Goal: Task Accomplishment & Management: Use online tool/utility

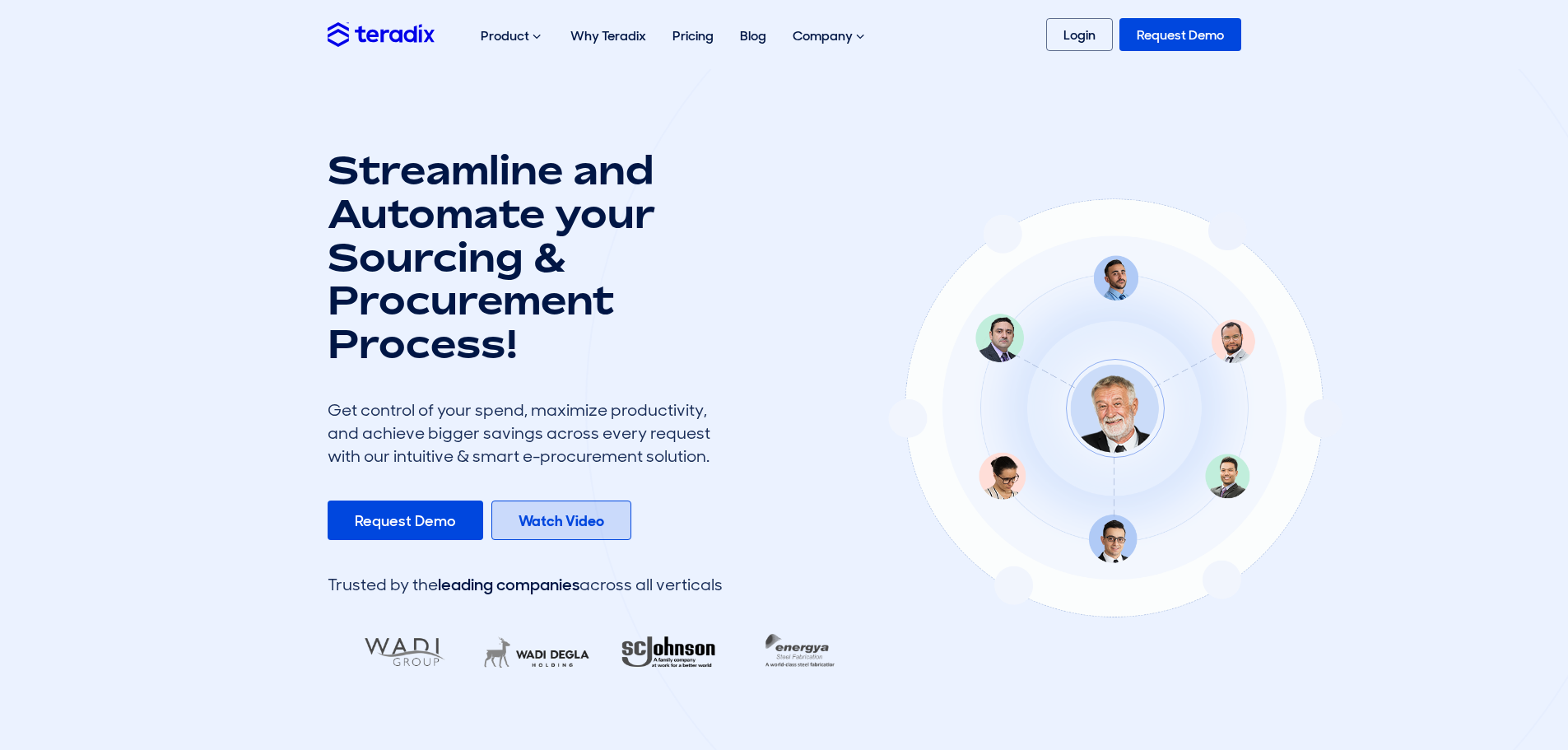
click at [575, 514] on b "Watch Video" at bounding box center [562, 520] width 86 height 20
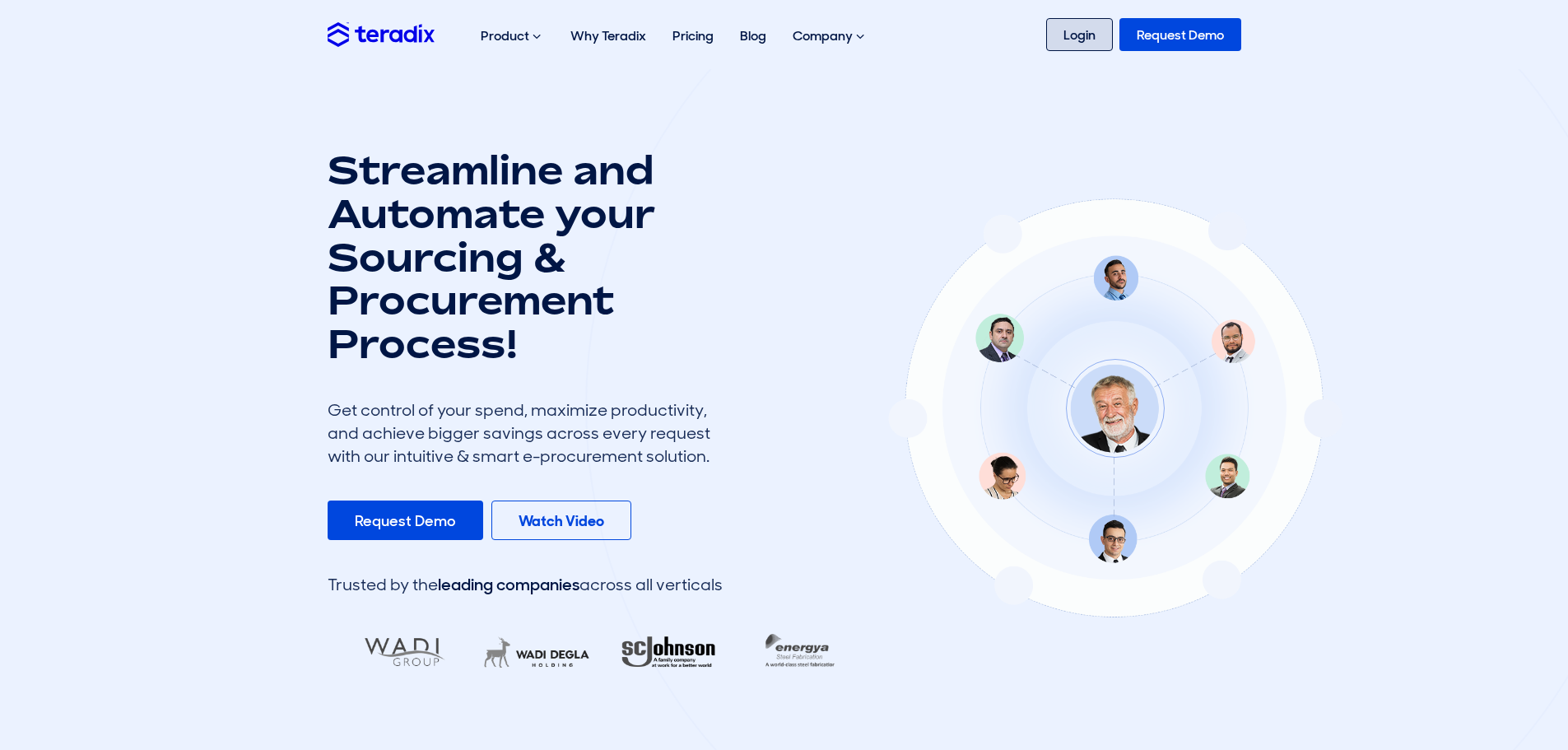
click at [1056, 33] on link "Login" at bounding box center [1079, 35] width 67 height 33
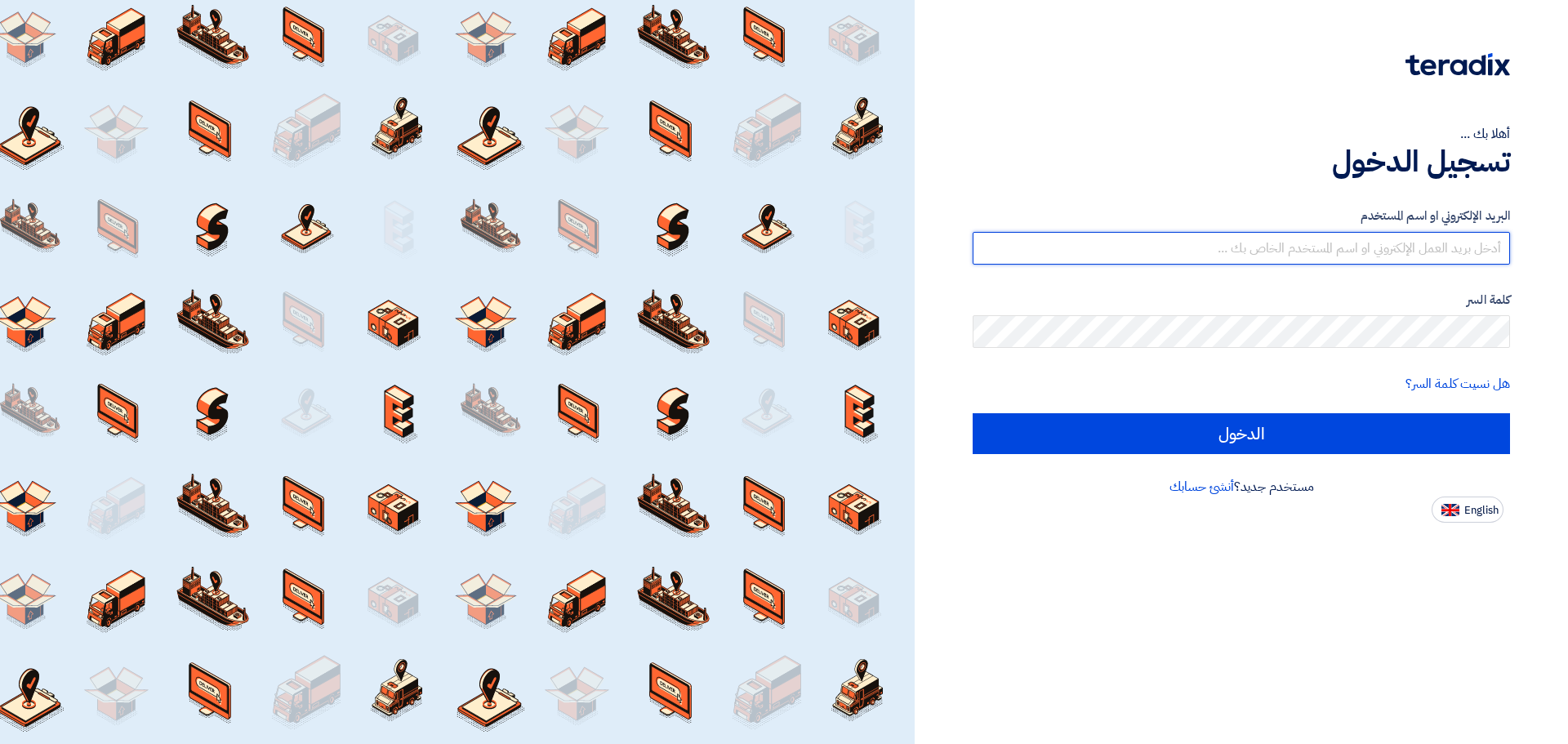
click at [1492, 245] on input "text" at bounding box center [1241, 249] width 537 height 33
type input "m.elhosany@gmail.com"
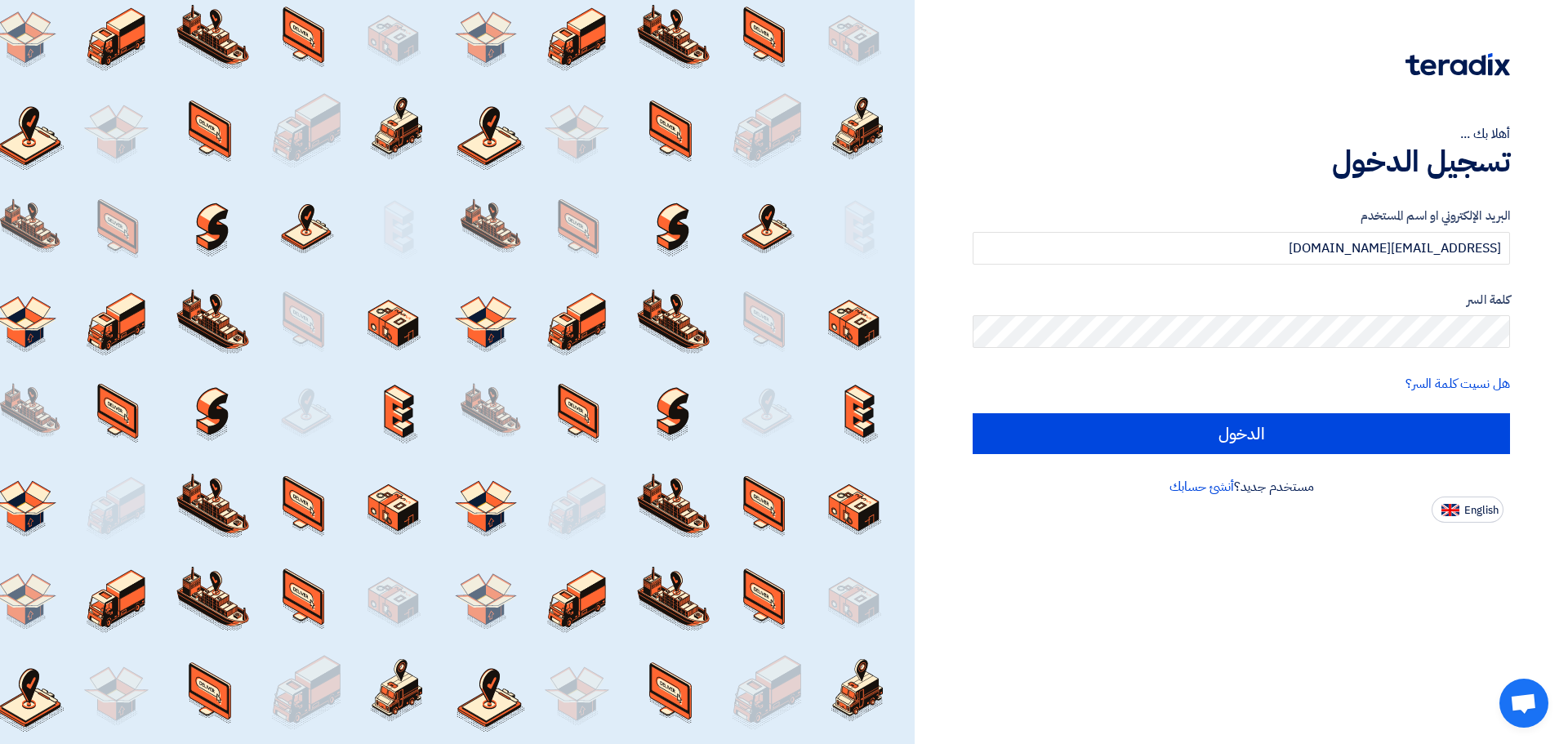
click at [1295, 412] on form "البريد الإلكتروني او اسم المستخدم m.elhosany@gmail.com كلمة السر هل نسيت كلمة ا…" at bounding box center [1241, 330] width 537 height 248
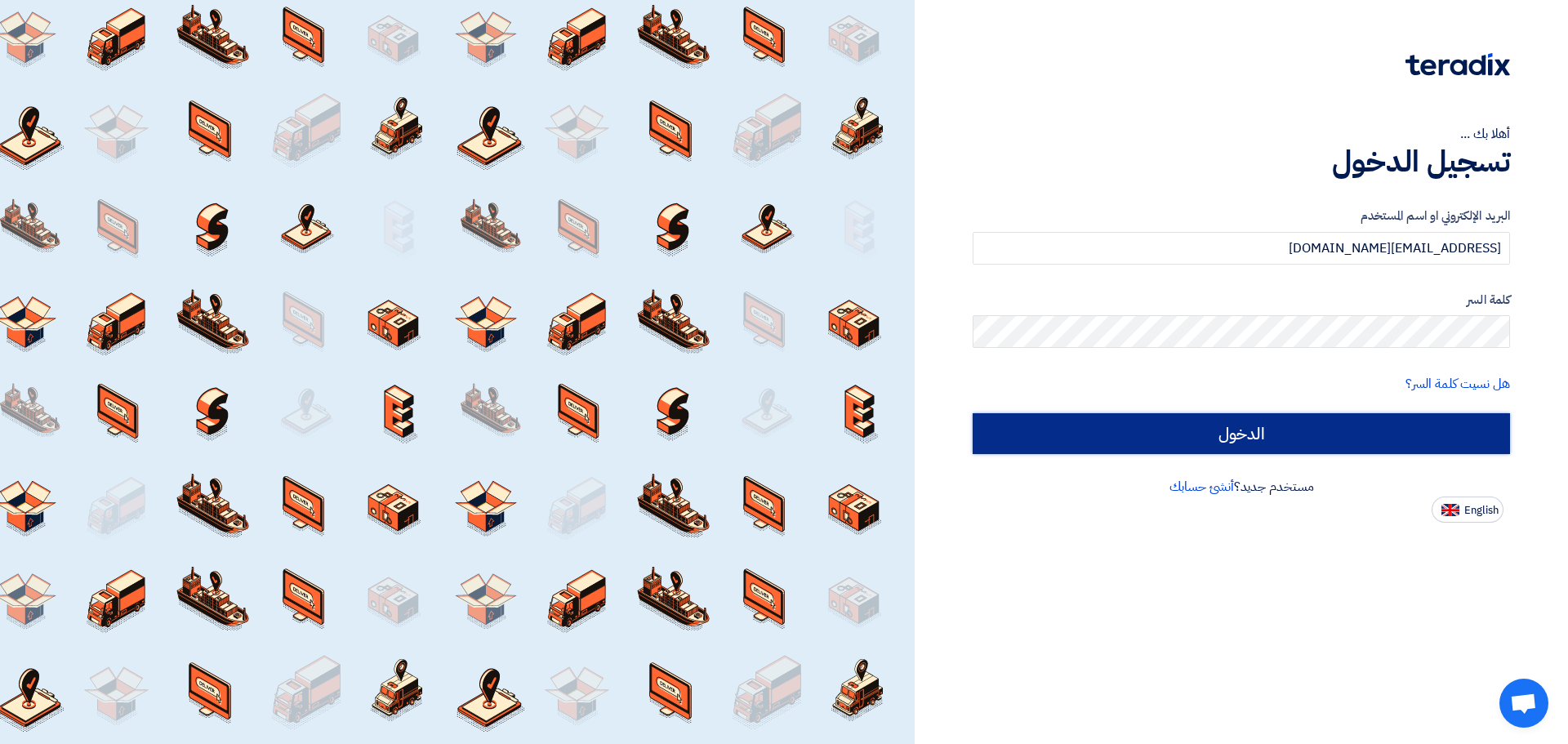
click at [1299, 436] on input "الدخول" at bounding box center [1241, 433] width 537 height 41
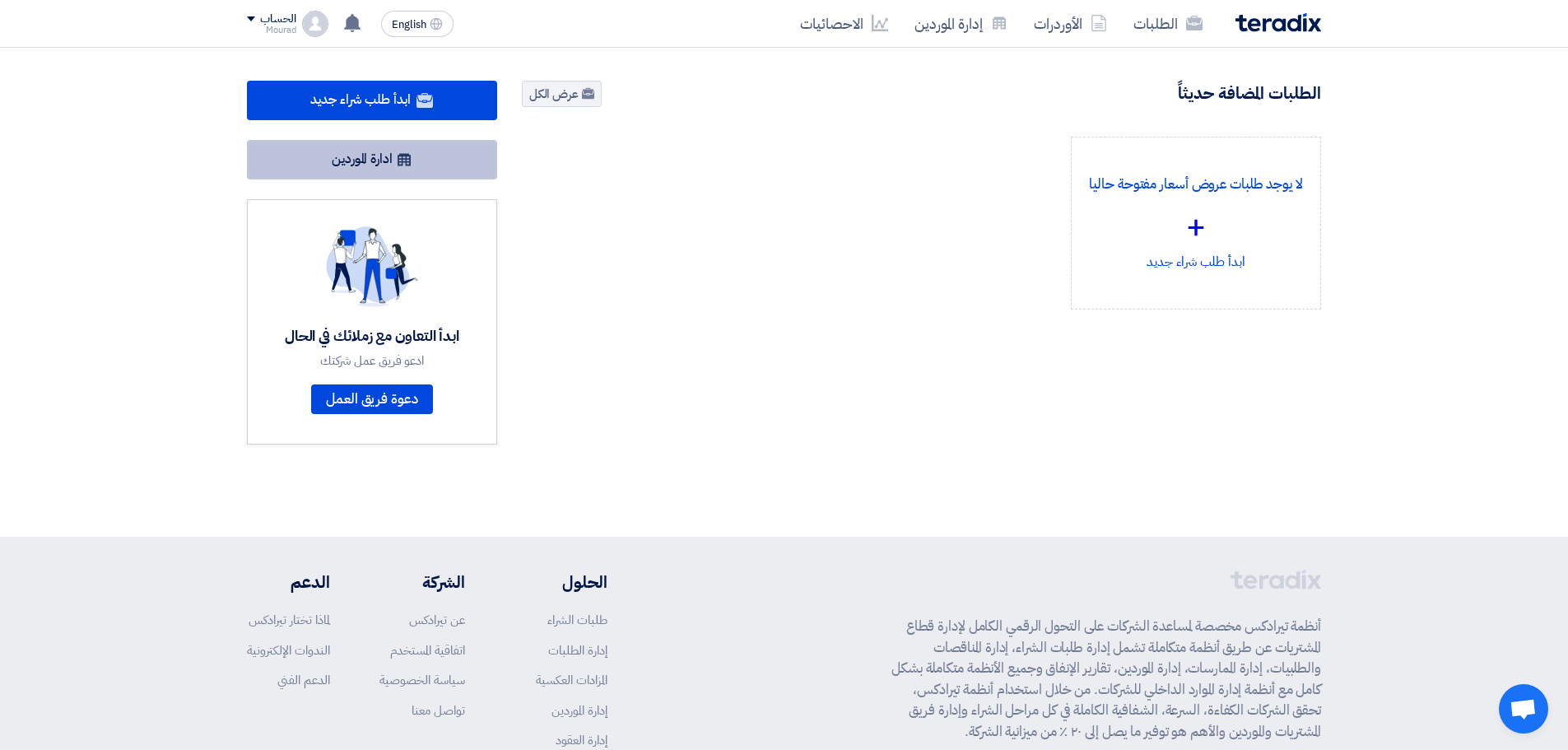
click at [394, 160] on link "ادارة الموردين" at bounding box center [372, 159] width 251 height 39
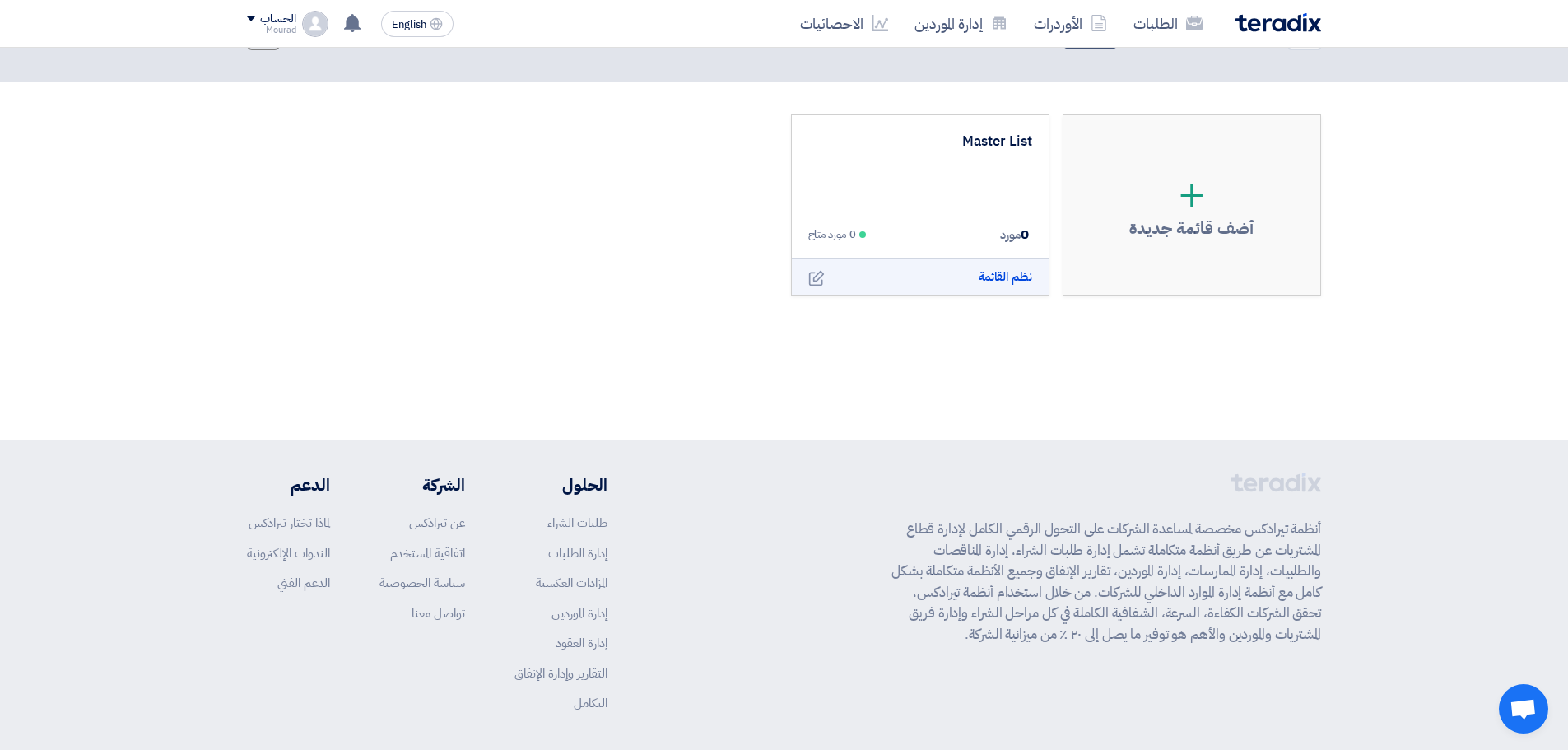
scroll to position [130, 0]
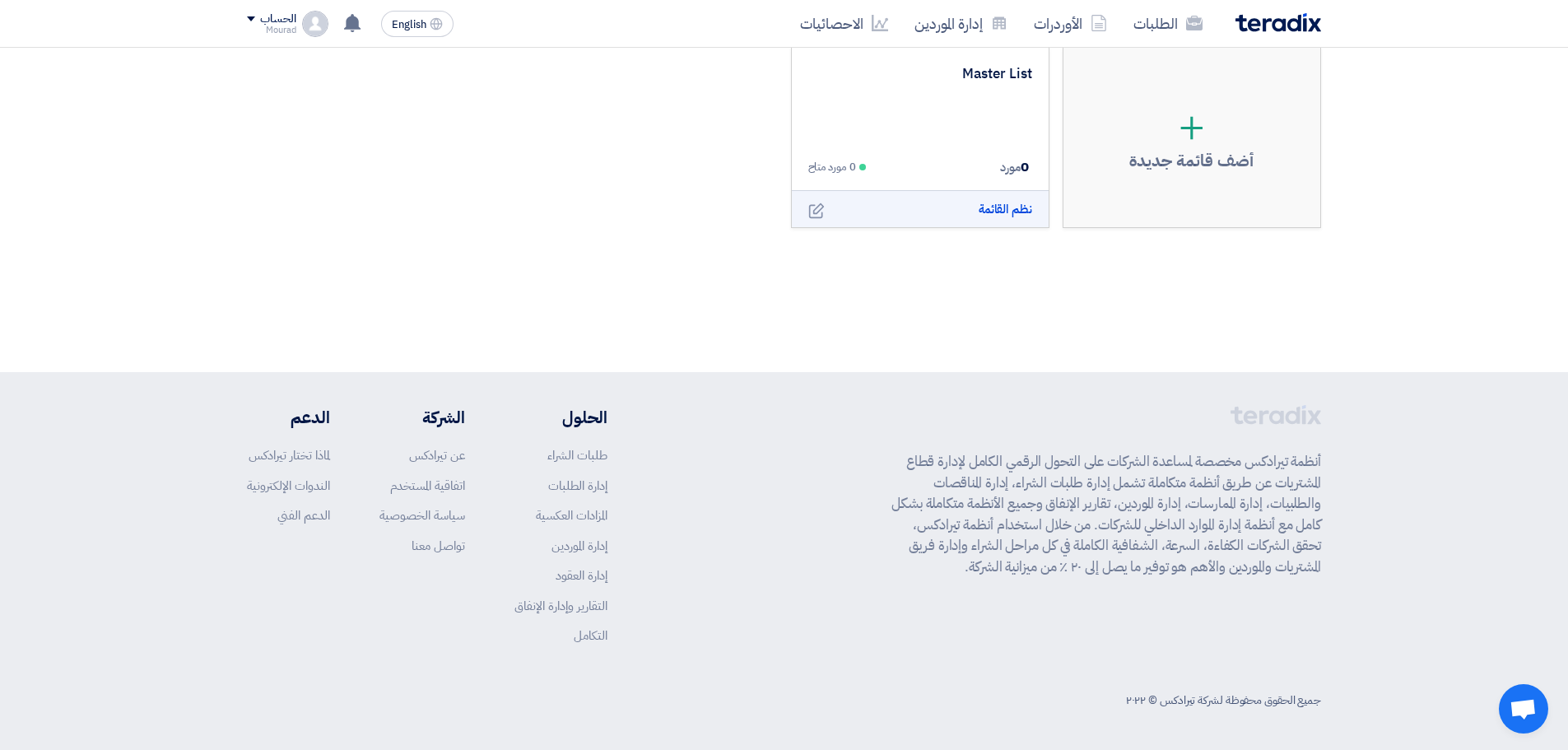
click at [587, 615] on ul "الحلول طلبات الشراء إدارة الطلبات المزادات العكسية إدارة الموردين إدارة العقود …" at bounding box center [561, 525] width 93 height 240
click at [604, 456] on link "طلبات الشراء" at bounding box center [577, 455] width 60 height 18
click at [577, 487] on link "إدارة الطلبات" at bounding box center [578, 485] width 60 height 18
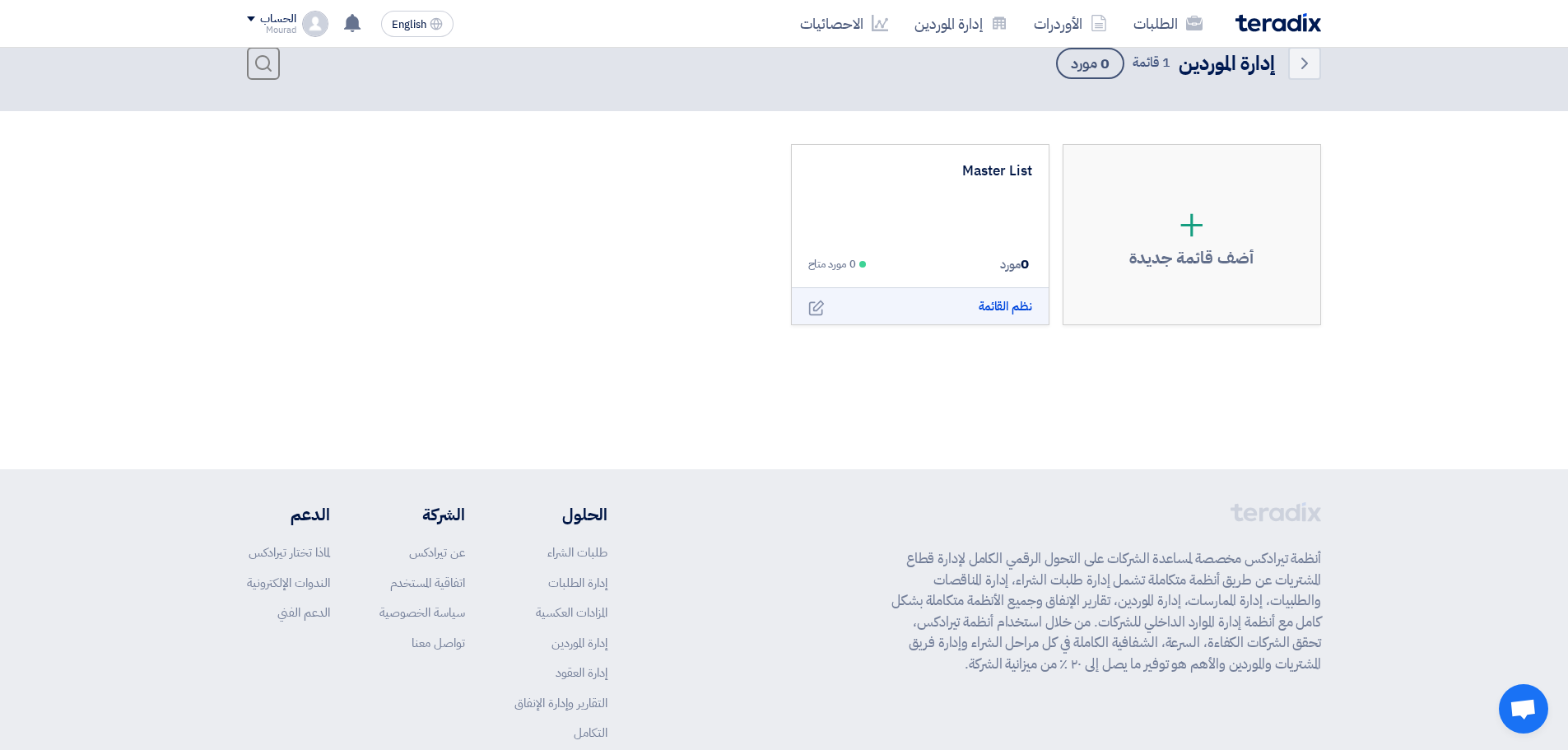
scroll to position [0, 0]
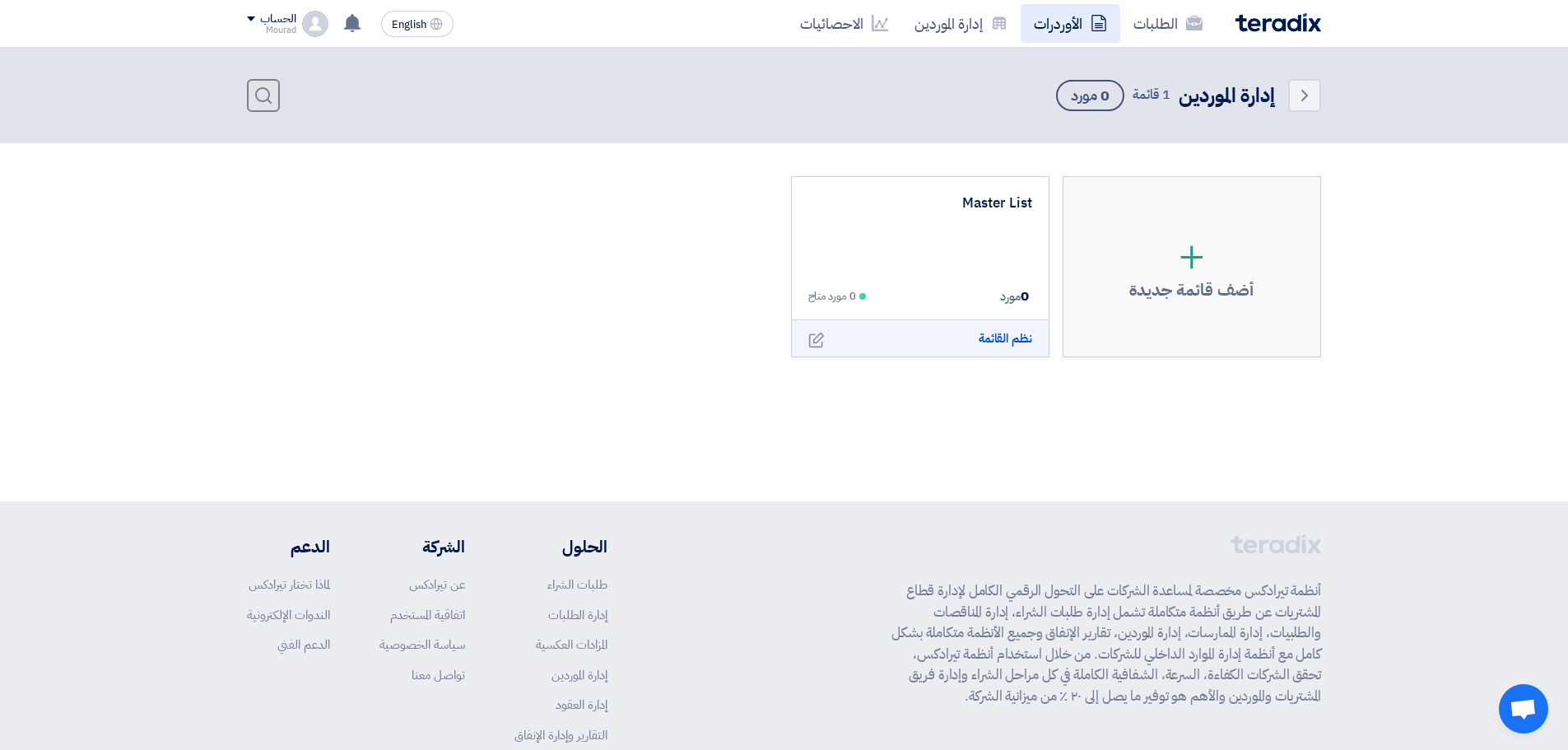
click at [1050, 25] on link "الأوردرات" at bounding box center [1070, 24] width 100 height 39
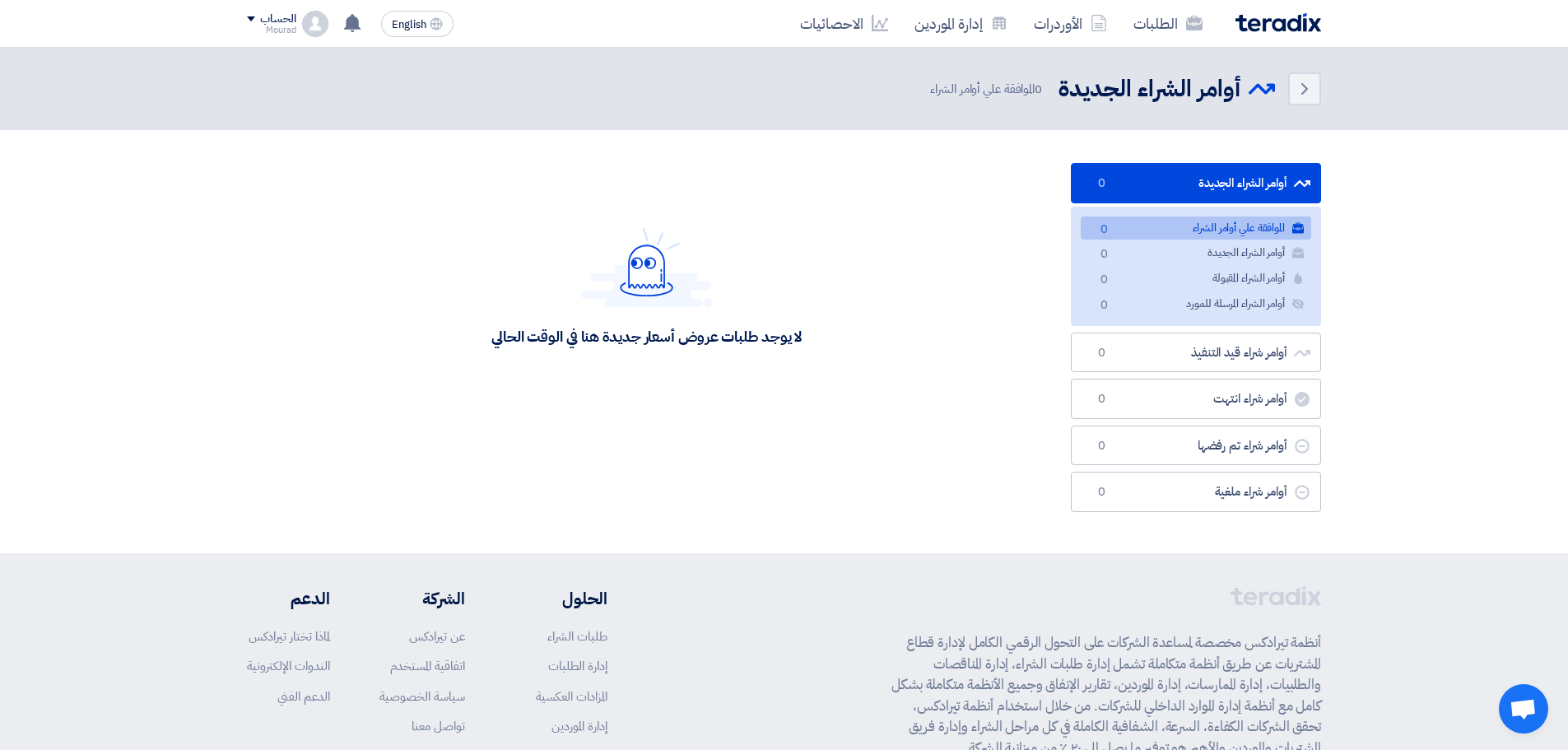
click at [1167, 181] on link "أوامر الشراء الجديدة أوامر الشراء الجديدة 0" at bounding box center [1196, 183] width 251 height 40
click at [1298, 86] on icon "Back" at bounding box center [1304, 88] width 20 height 20
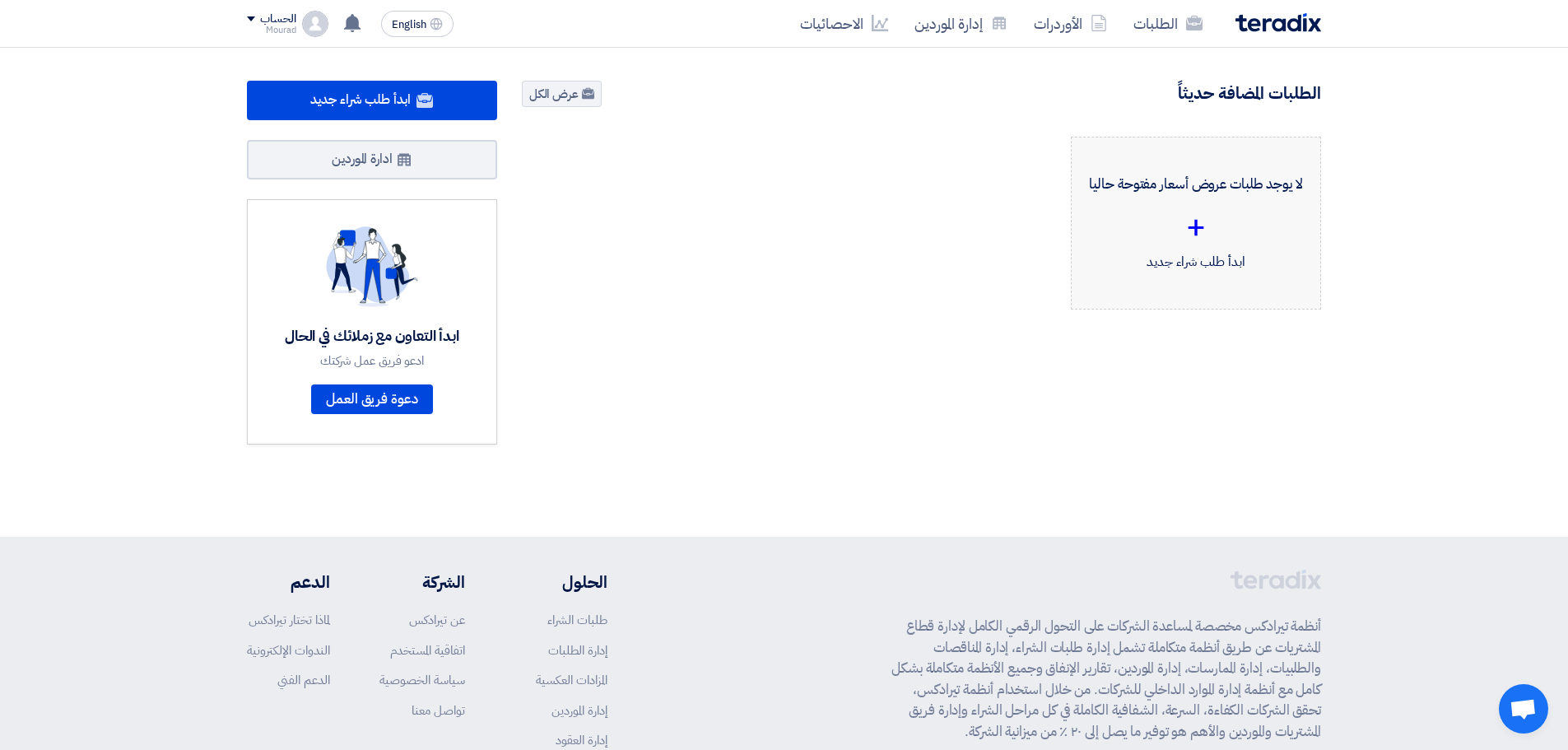
click at [1201, 223] on div "+" at bounding box center [1196, 227] width 222 height 49
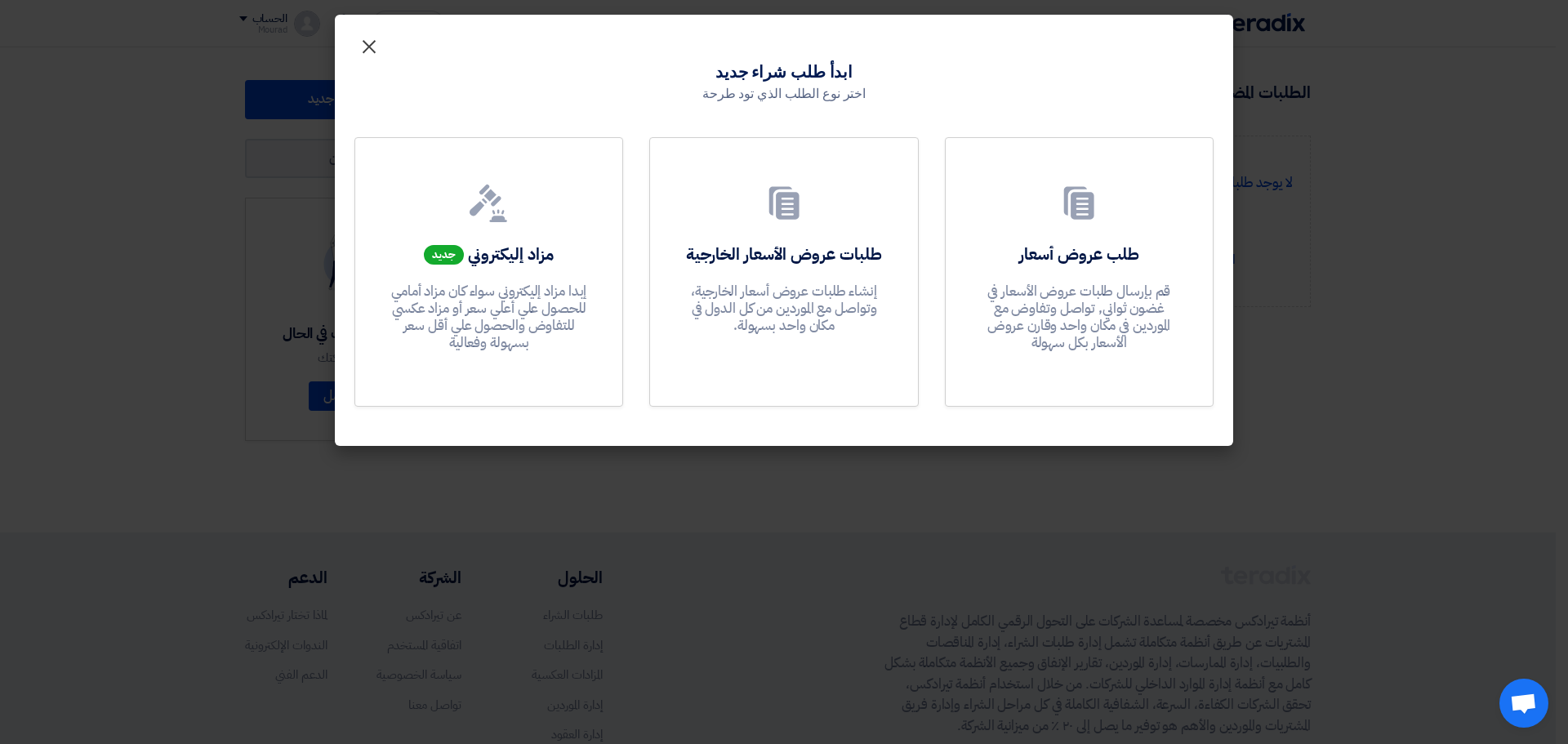
click at [368, 46] on span "×" at bounding box center [369, 45] width 20 height 49
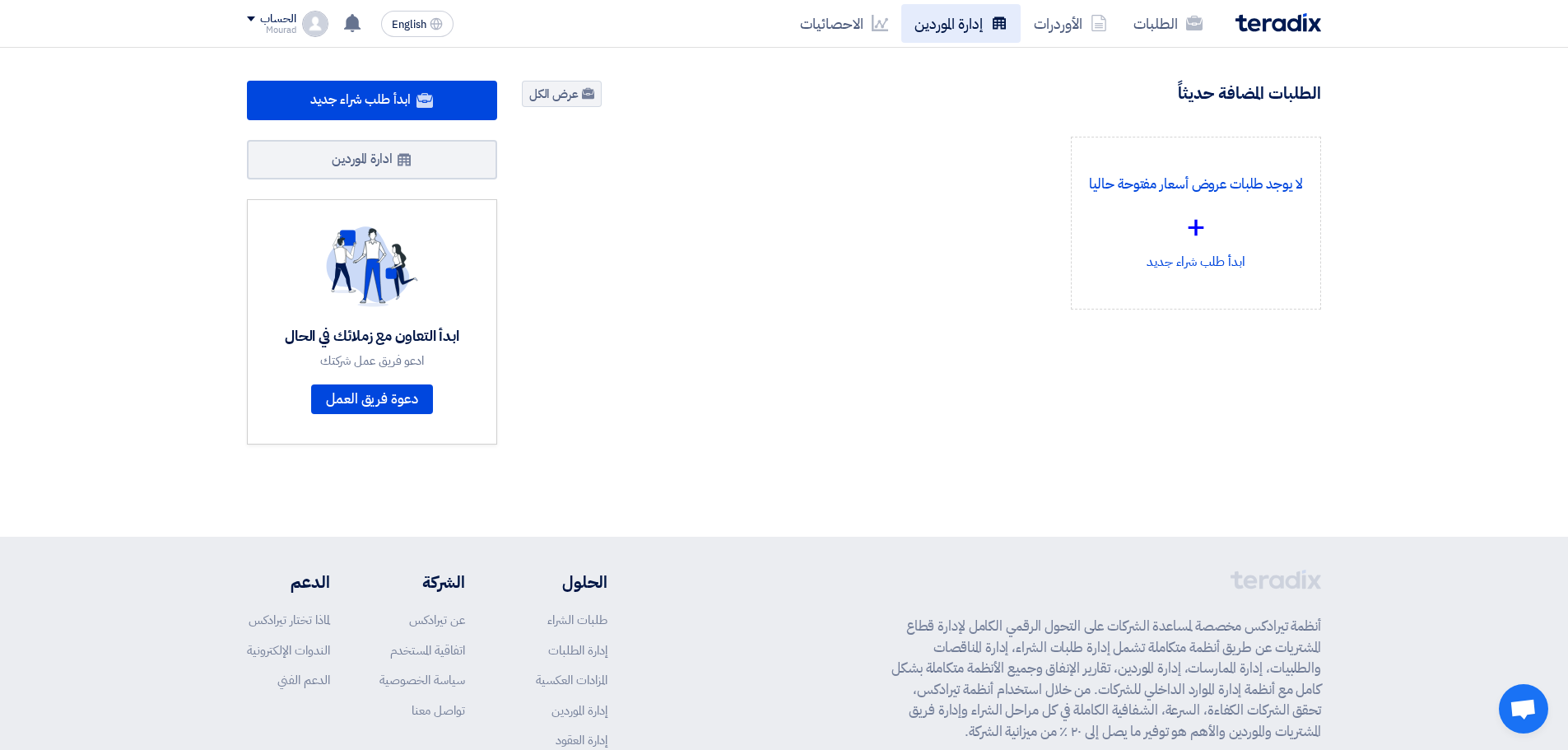
click at [943, 30] on link "إدارة الموردين" at bounding box center [961, 24] width 119 height 39
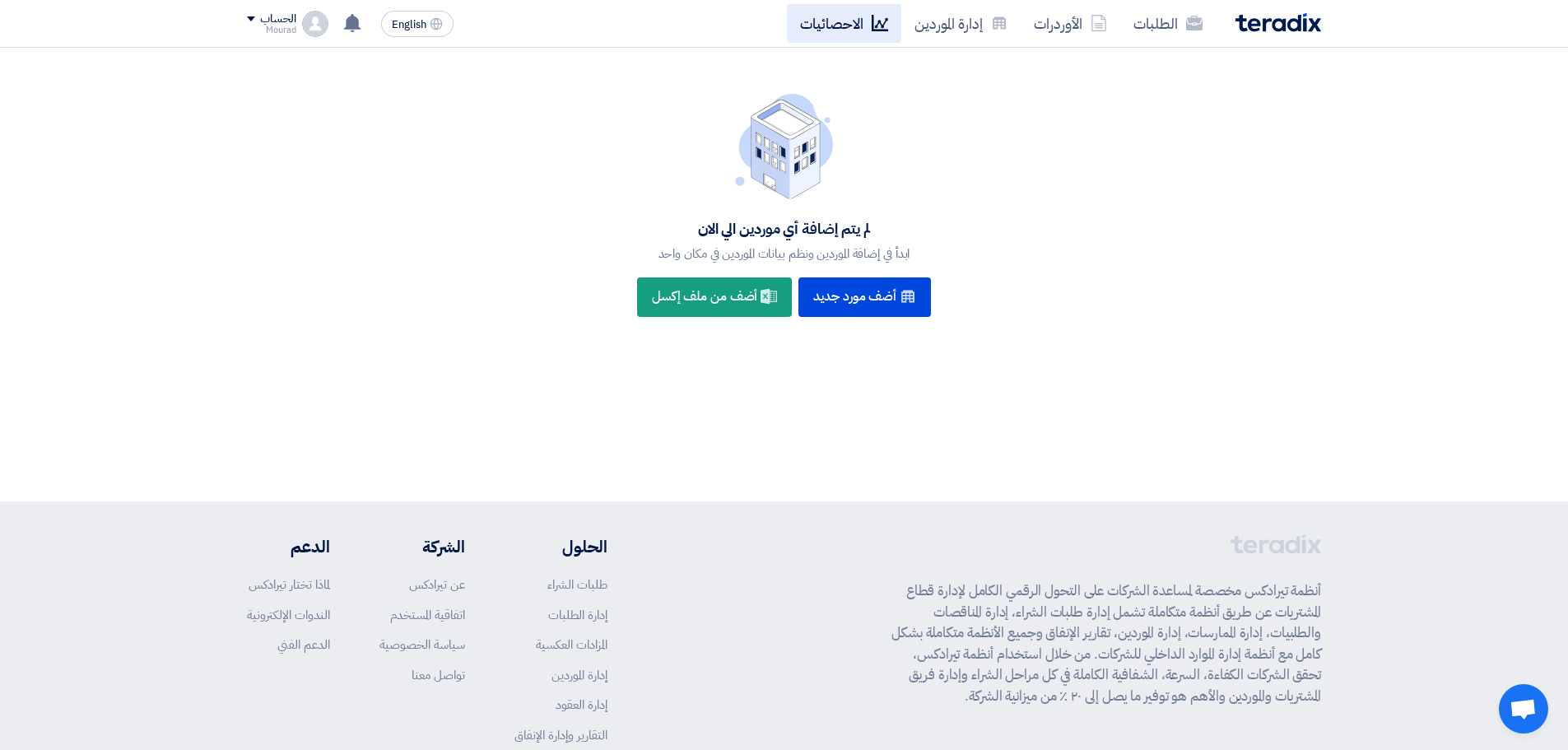
click at [855, 24] on link "الاحصائيات" at bounding box center [844, 24] width 115 height 39
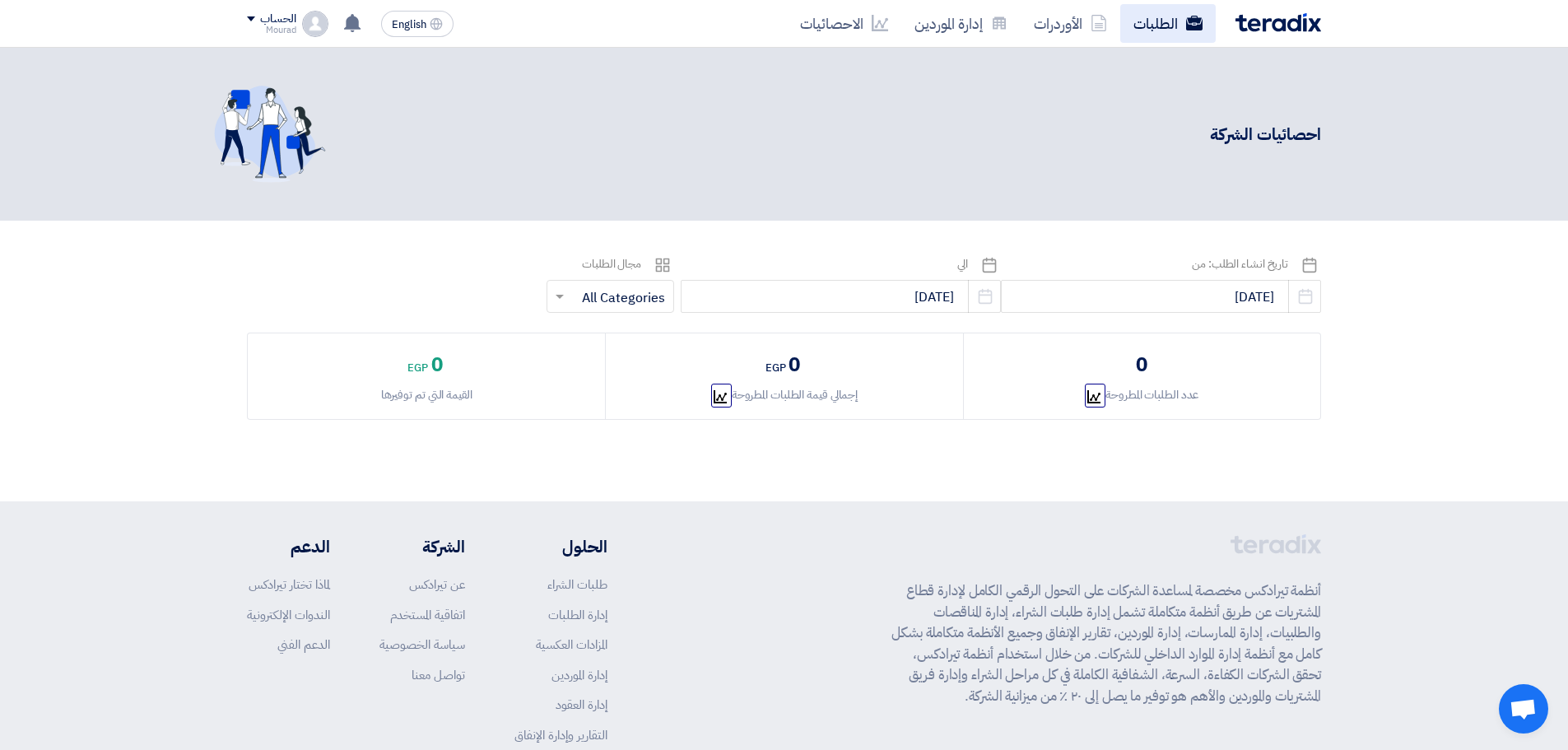
click at [1173, 23] on link "الطلبات" at bounding box center [1168, 24] width 95 height 39
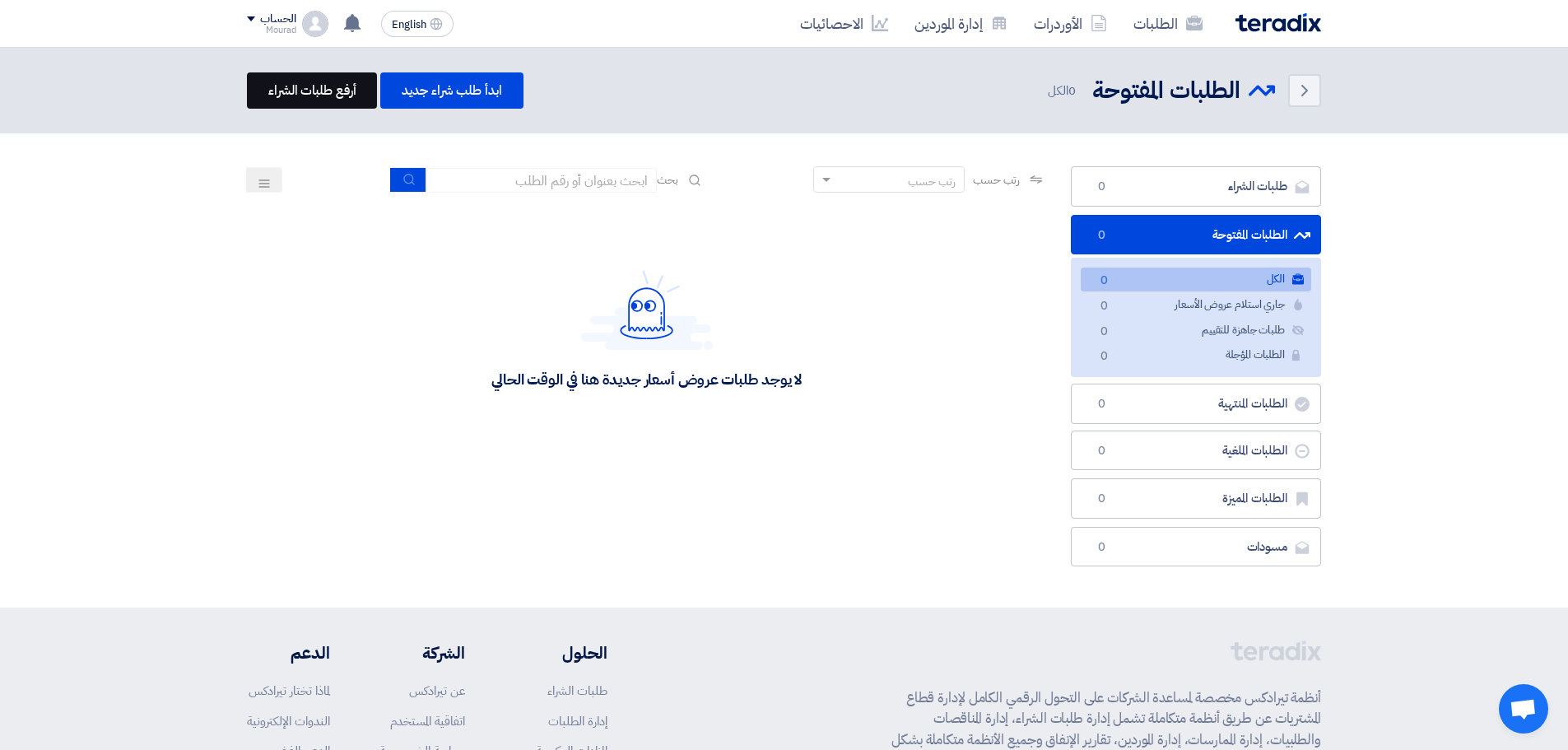
click at [332, 87] on link "أرفع طلبات الشراء" at bounding box center [312, 90] width 130 height 36
click at [421, 94] on link "ابدأ طلب شراء جديد" at bounding box center [451, 90] width 143 height 36
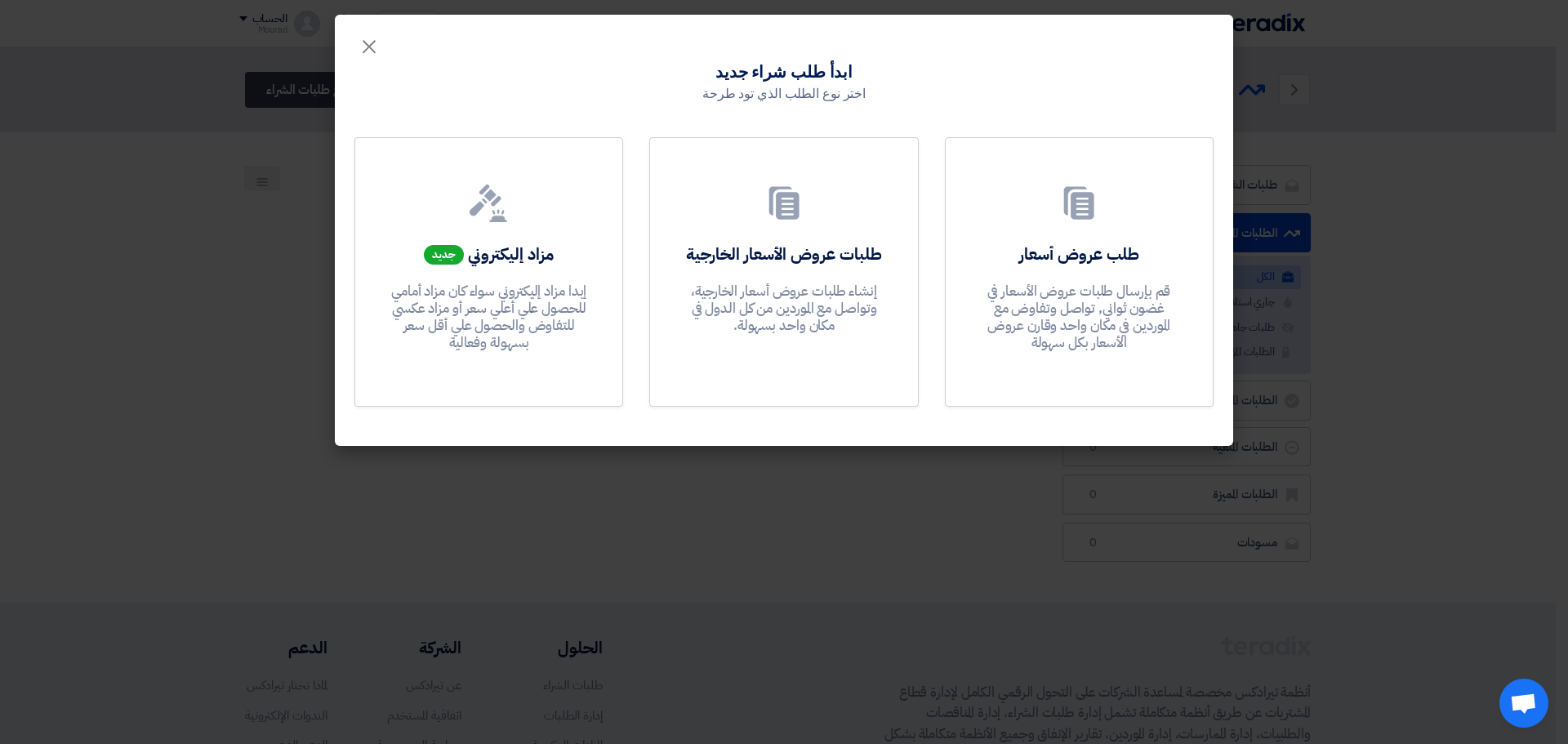
click at [1440, 295] on modal-container "× ابدأ طلب شراء جديد اختر نوع الطلب الذي تود طرحة طلب عروض أسعار قم بإرسال طلبا…" at bounding box center [784, 372] width 1568 height 744
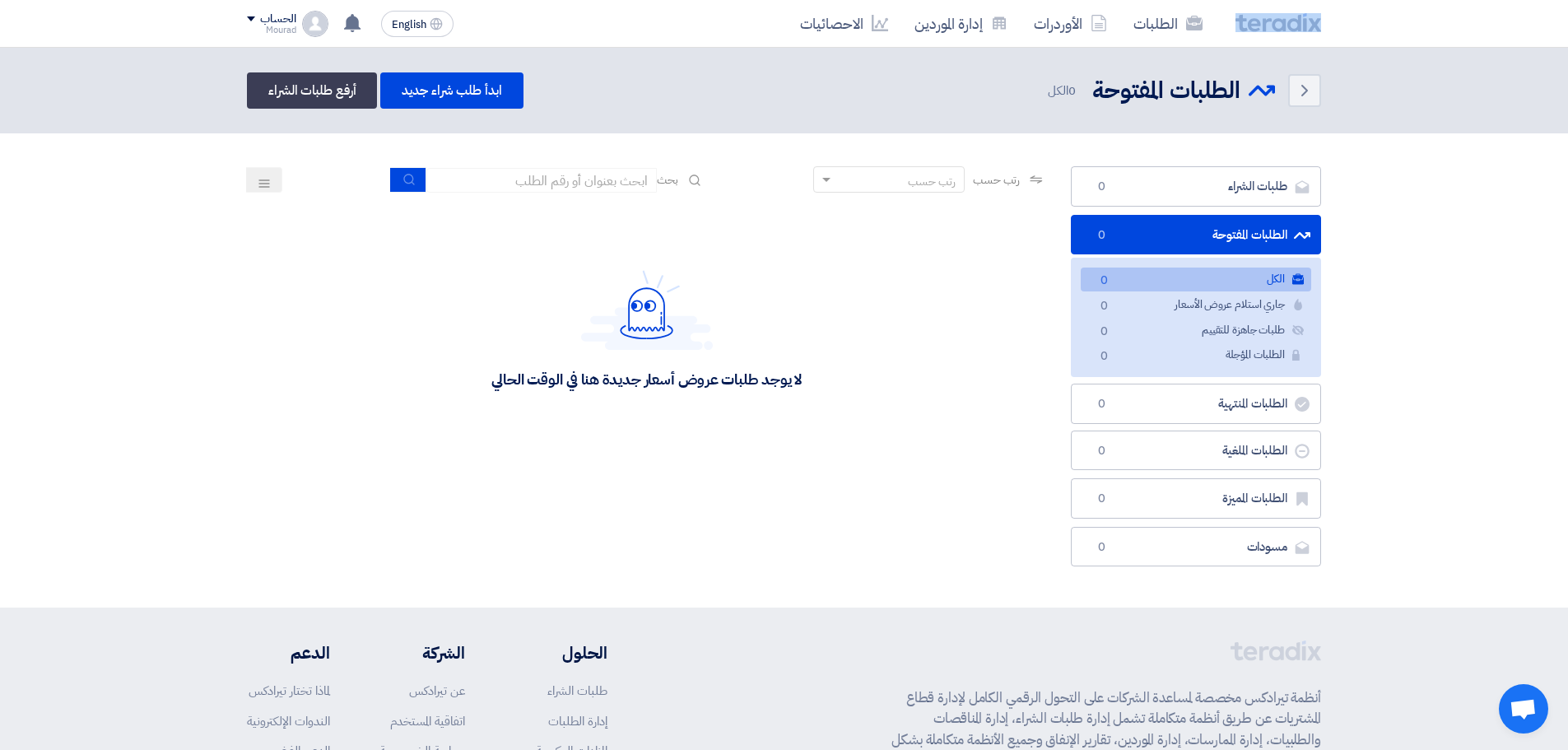
drag, startPoint x: 1232, startPoint y: 20, endPoint x: 1318, endPoint y: 17, distance: 86.1
click at [1318, 17] on div "الطلبات الأوردرات إدارة الموردين الاحصائيات" at bounding box center [999, 24] width 645 height 39
copy link
